Goal: Task Accomplishment & Management: Use online tool/utility

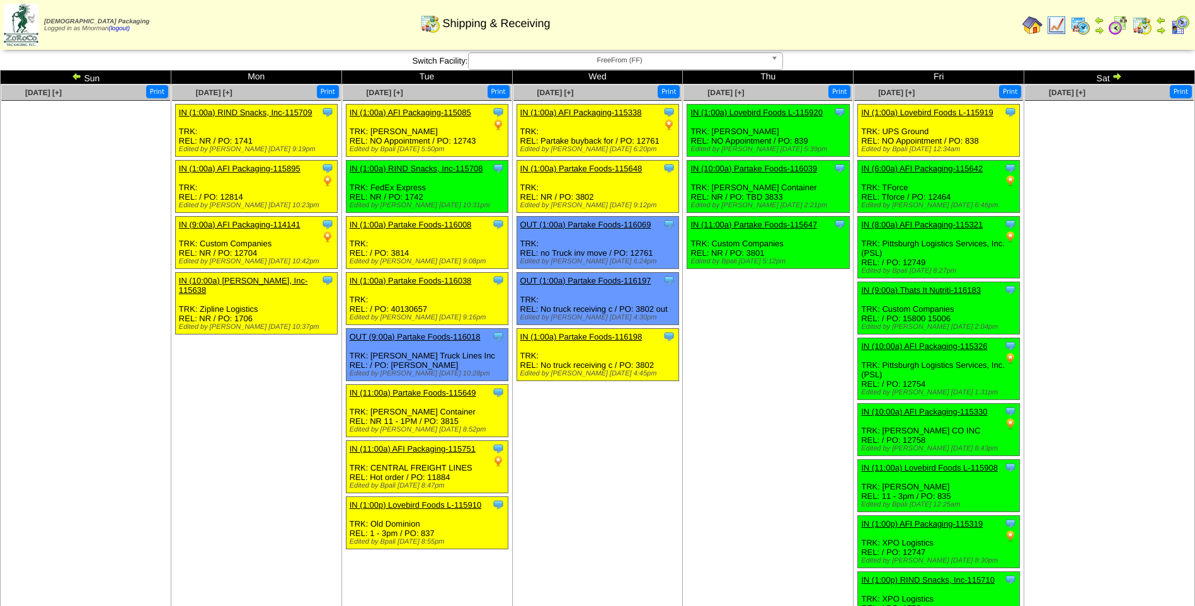
scroll to position [504, 0]
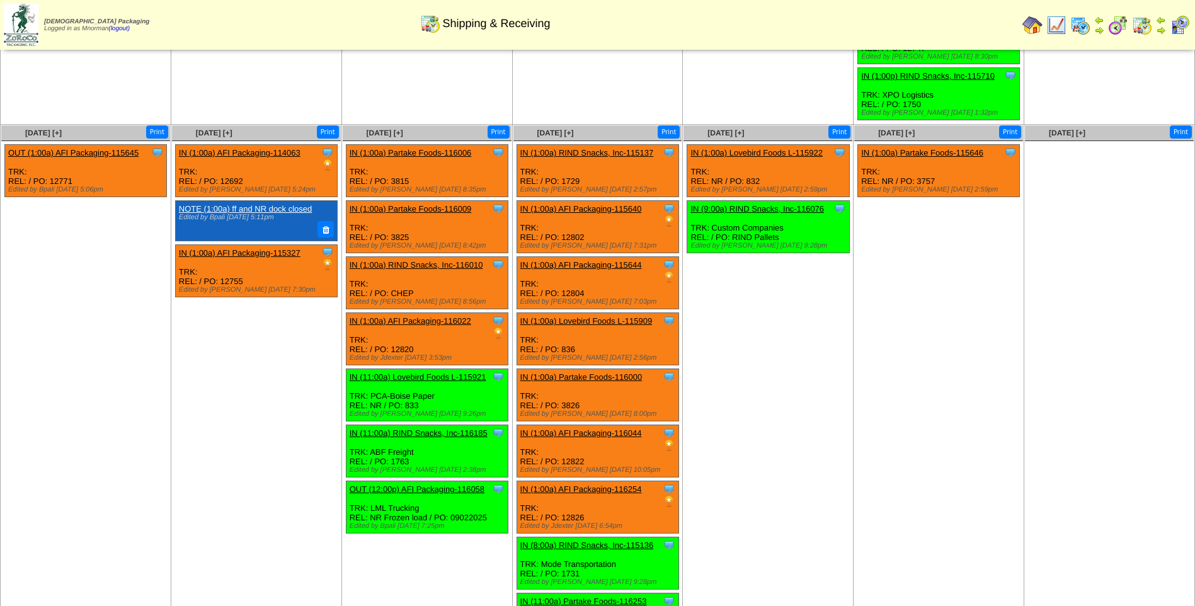
click at [1030, 30] on img at bounding box center [1032, 25] width 20 height 20
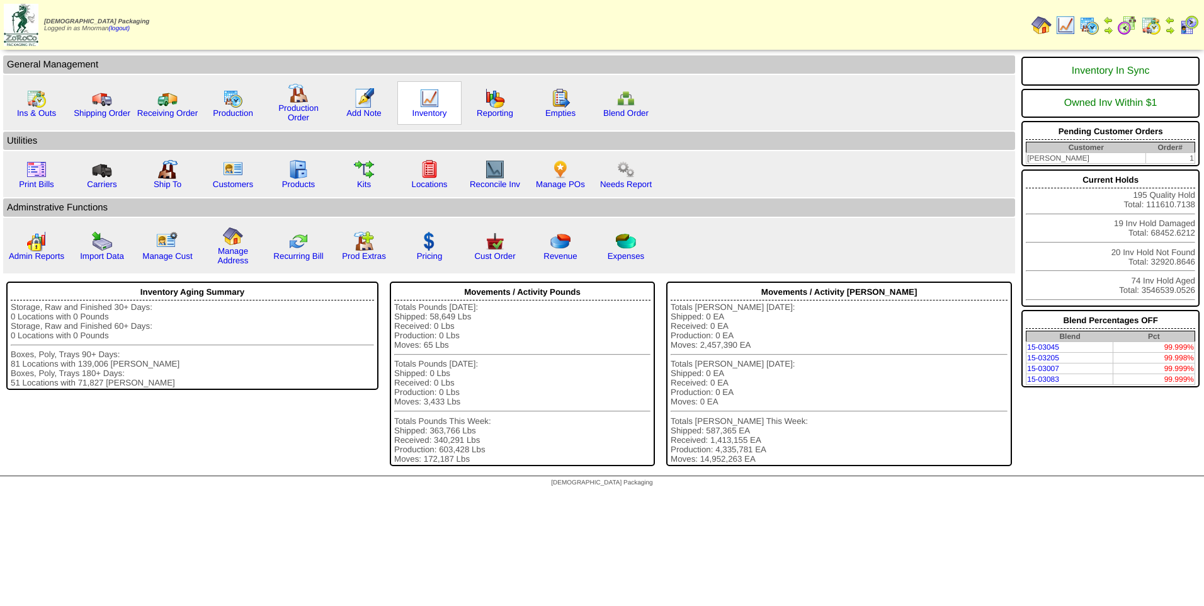
click at [428, 91] on img at bounding box center [429, 98] width 20 height 20
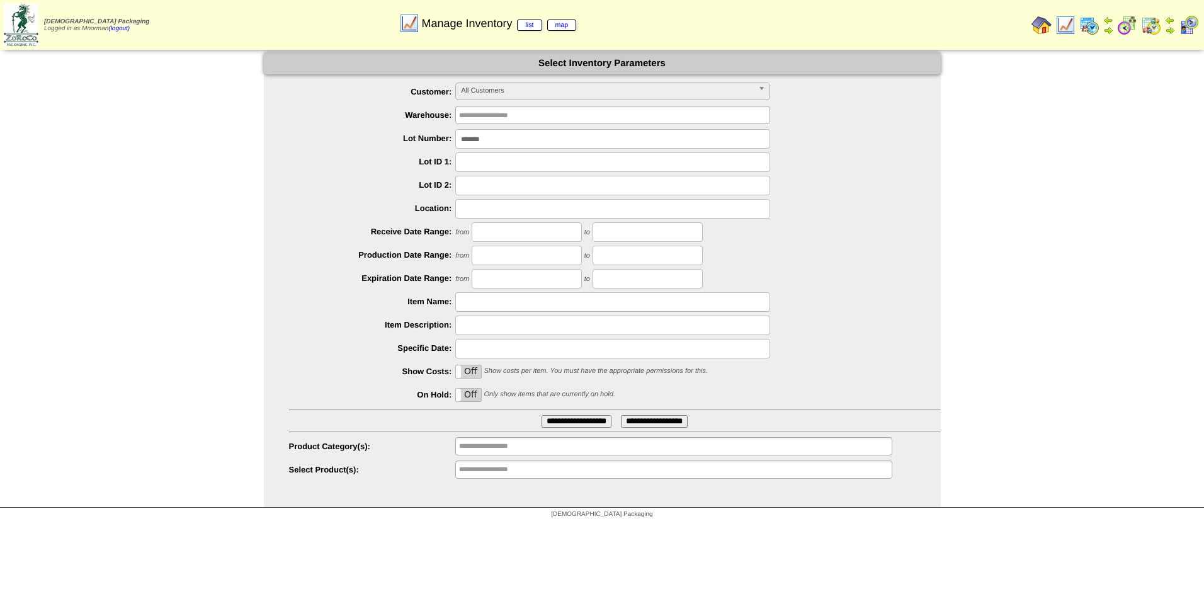
drag, startPoint x: 499, startPoint y: 139, endPoint x: 448, endPoint y: 145, distance: 51.4
click at [450, 149] on div "*******" at bounding box center [615, 139] width 652 height 20
click at [588, 89] on span "All Customers" at bounding box center [607, 90] width 292 height 15
click at [537, 86] on span "All Customers" at bounding box center [607, 90] width 292 height 15
click at [1044, 27] on img at bounding box center [1042, 25] width 20 height 20
